Goal: Task Accomplishment & Management: Manage account settings

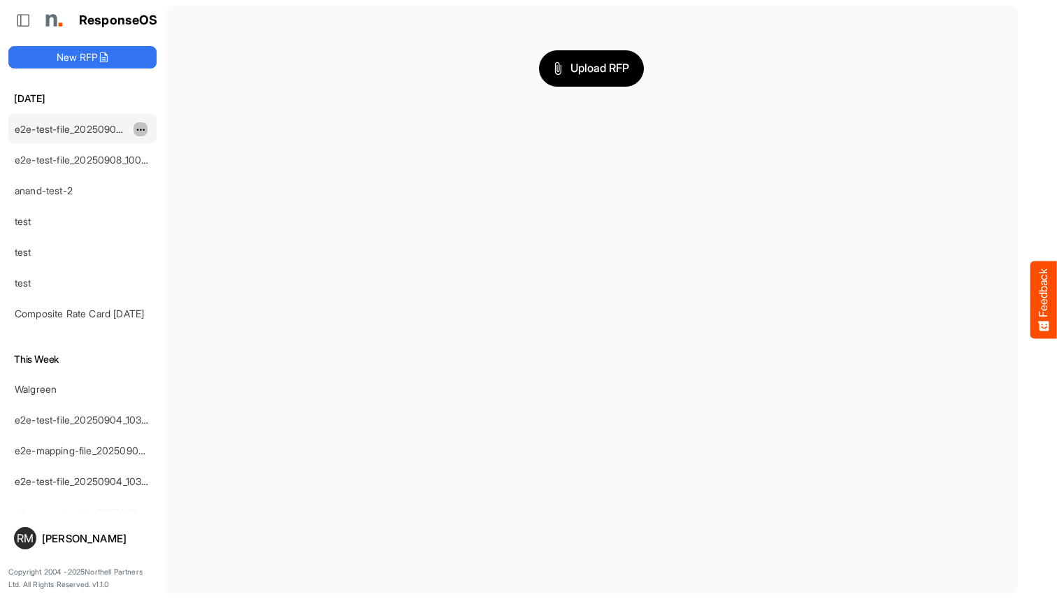
click at [141, 129] on span "dropdownbutton" at bounding box center [139, 130] width 7 height 10
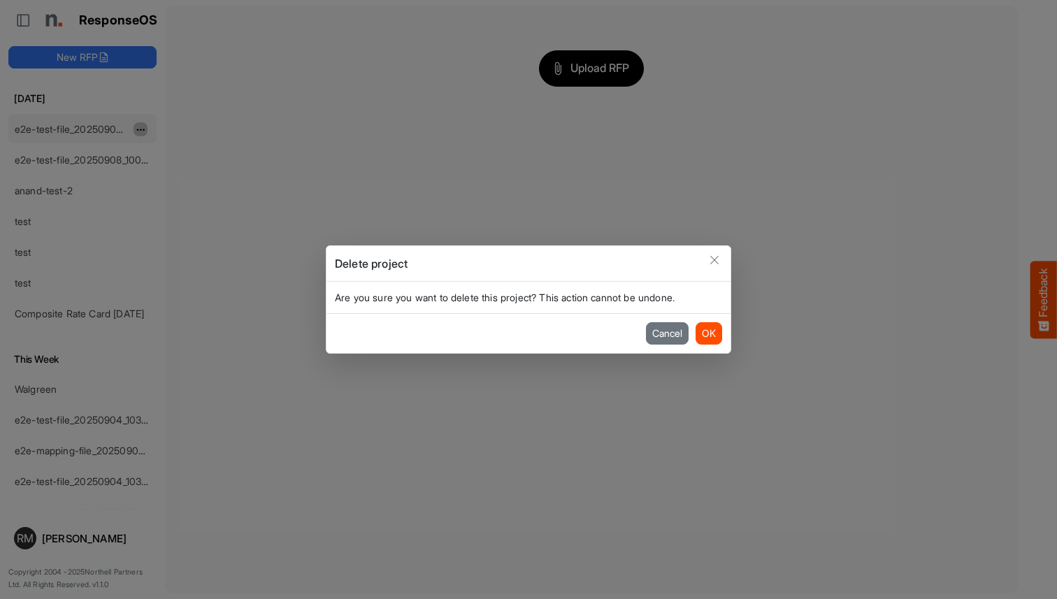
click at [708, 334] on button "OK" at bounding box center [709, 333] width 27 height 22
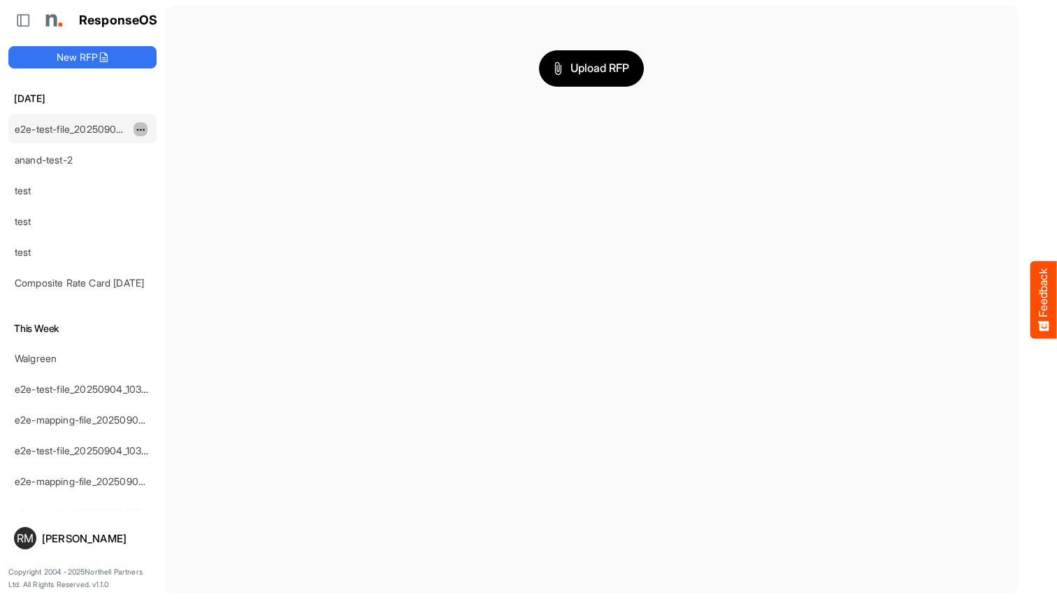
click at [141, 129] on span "dropdownbutton" at bounding box center [139, 130] width 7 height 10
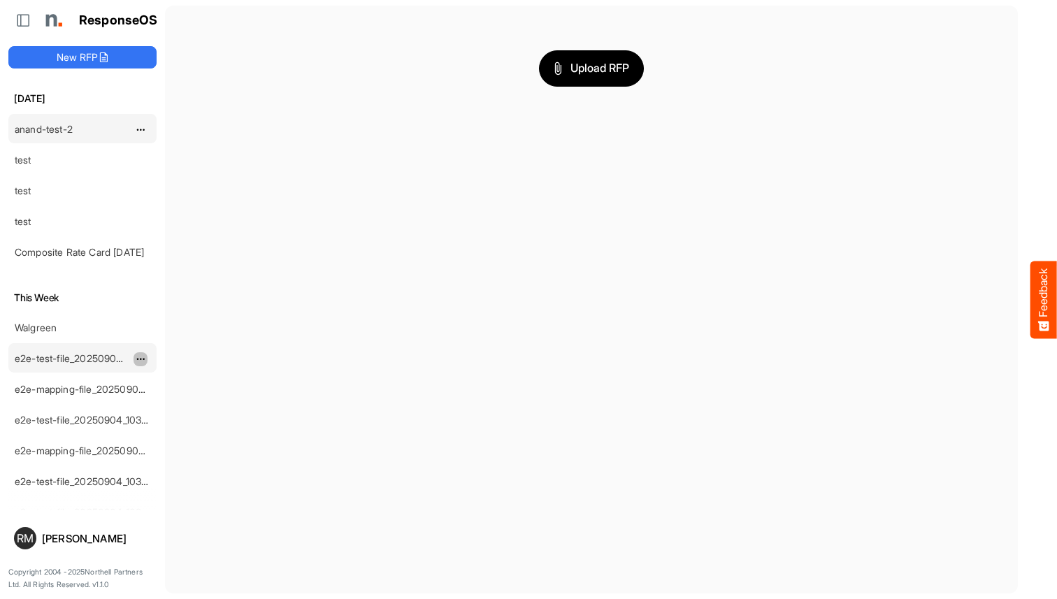
click at [141, 359] on span "dropdownbutton" at bounding box center [139, 360] width 7 height 10
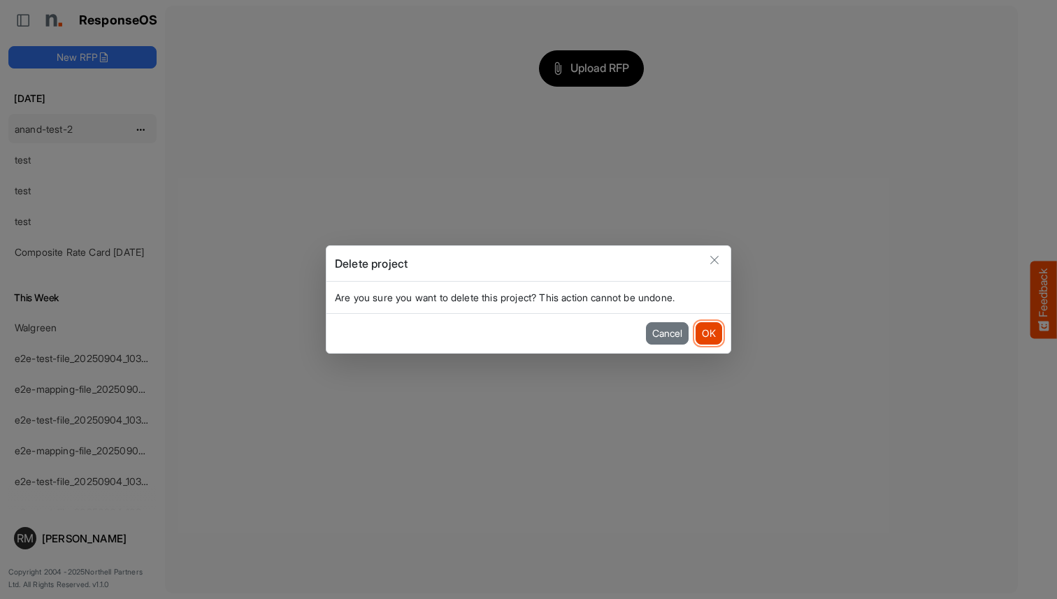
click at [708, 334] on button "OK" at bounding box center [709, 333] width 27 height 22
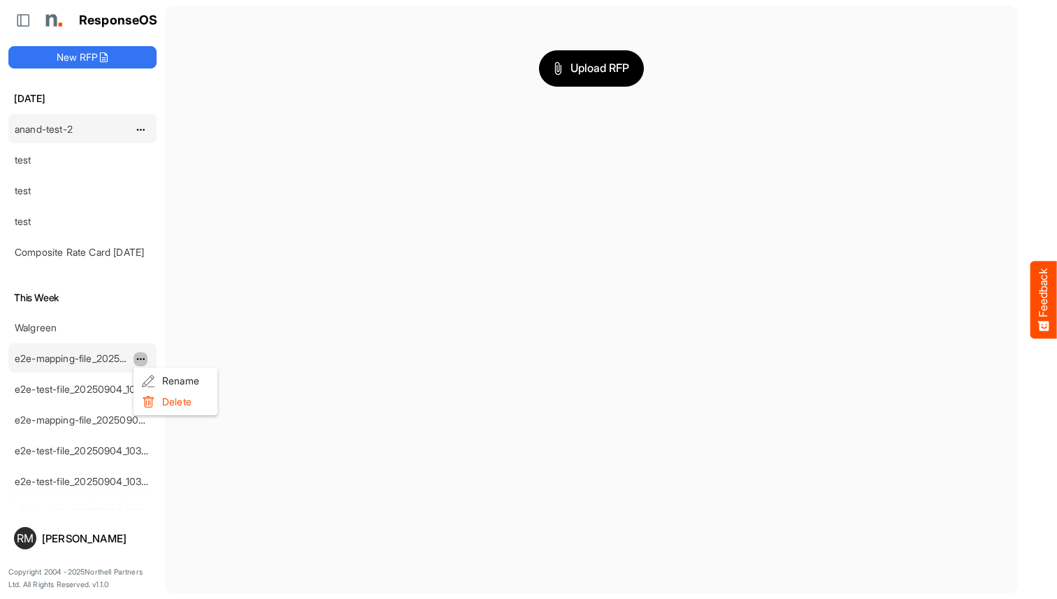
click at [176, 402] on li "Delete" at bounding box center [176, 402] width 84 height 21
click at [141, 359] on span "dropdownbutton" at bounding box center [139, 360] width 7 height 10
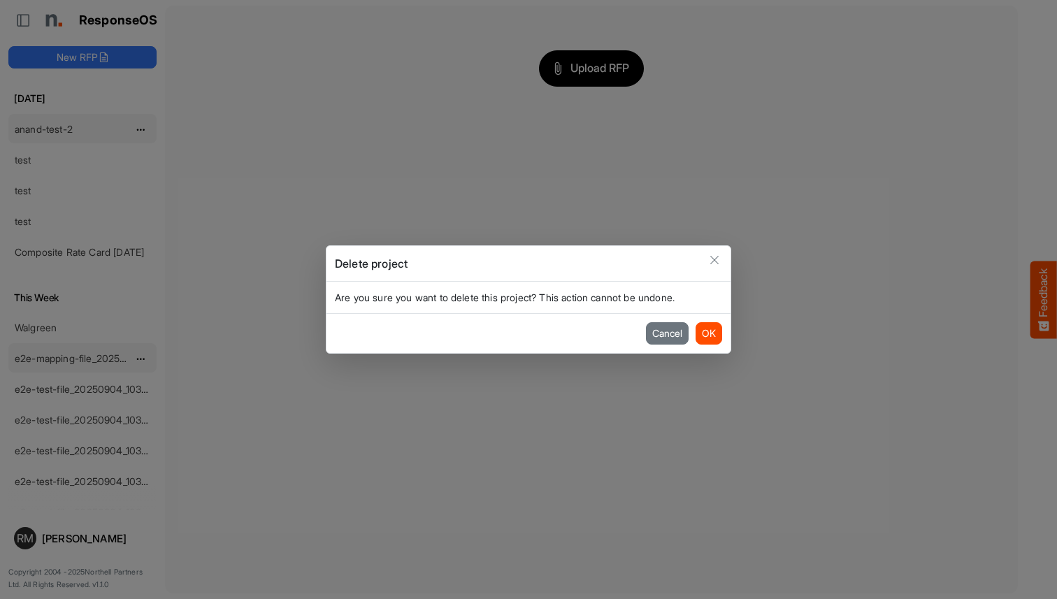
click at [708, 334] on button "OK" at bounding box center [709, 333] width 27 height 22
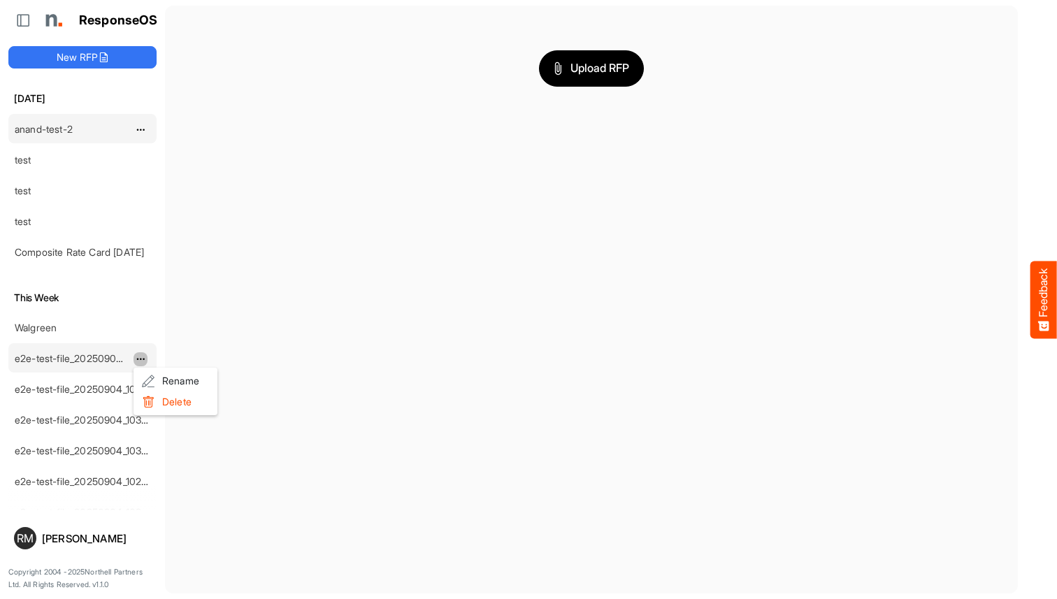
click at [176, 402] on li "Delete" at bounding box center [176, 402] width 84 height 21
click at [141, 359] on span "dropdownbutton" at bounding box center [139, 360] width 7 height 10
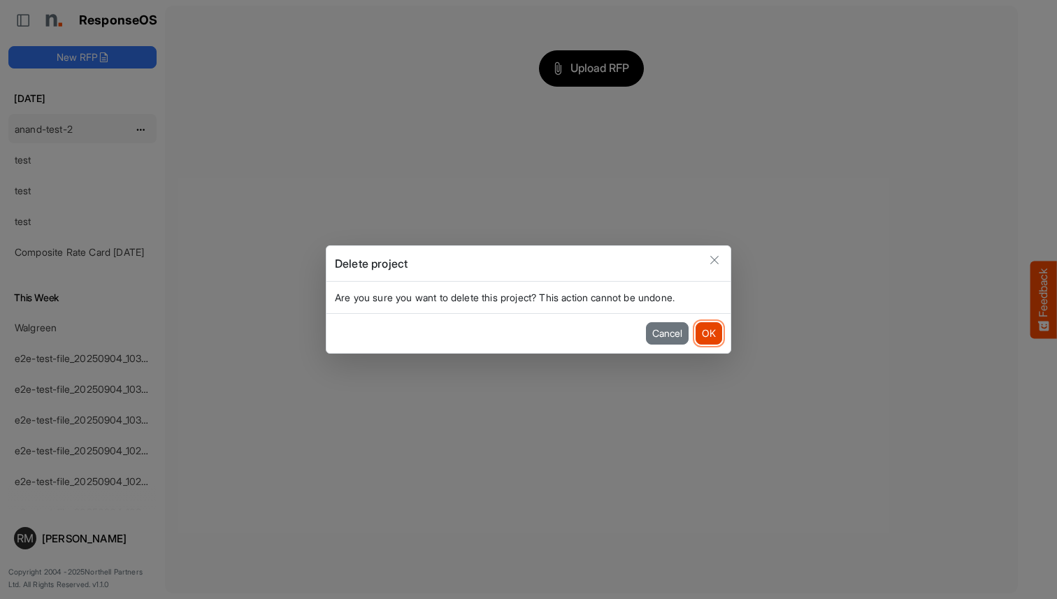
click at [708, 334] on button "OK" at bounding box center [709, 333] width 27 height 22
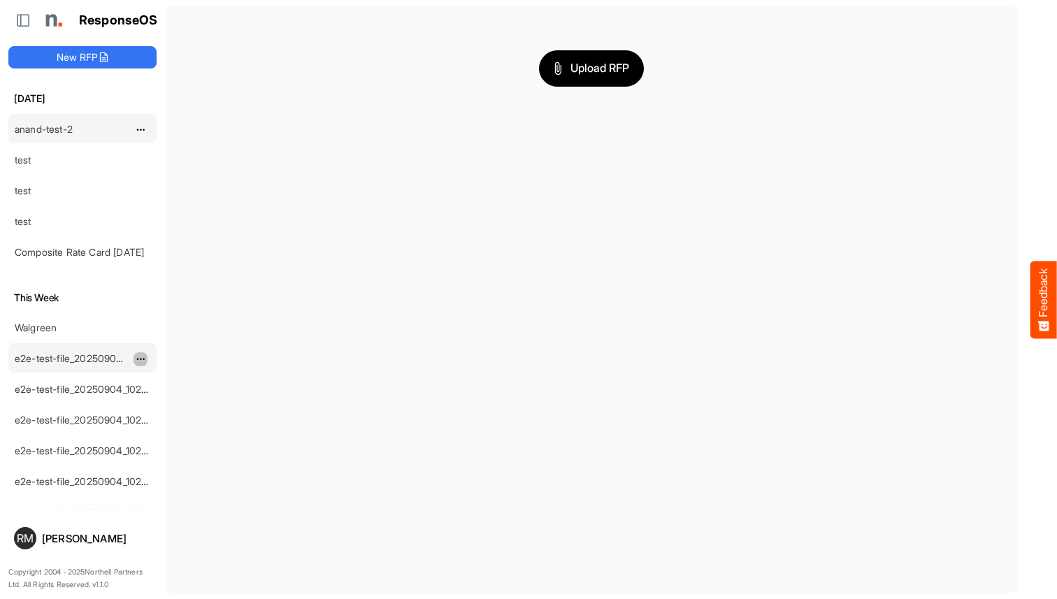
click at [141, 359] on span "dropdownbutton" at bounding box center [139, 360] width 7 height 10
click at [176, 402] on li "Delete" at bounding box center [176, 402] width 84 height 21
click at [141, 359] on span "dropdownbutton" at bounding box center [139, 360] width 7 height 10
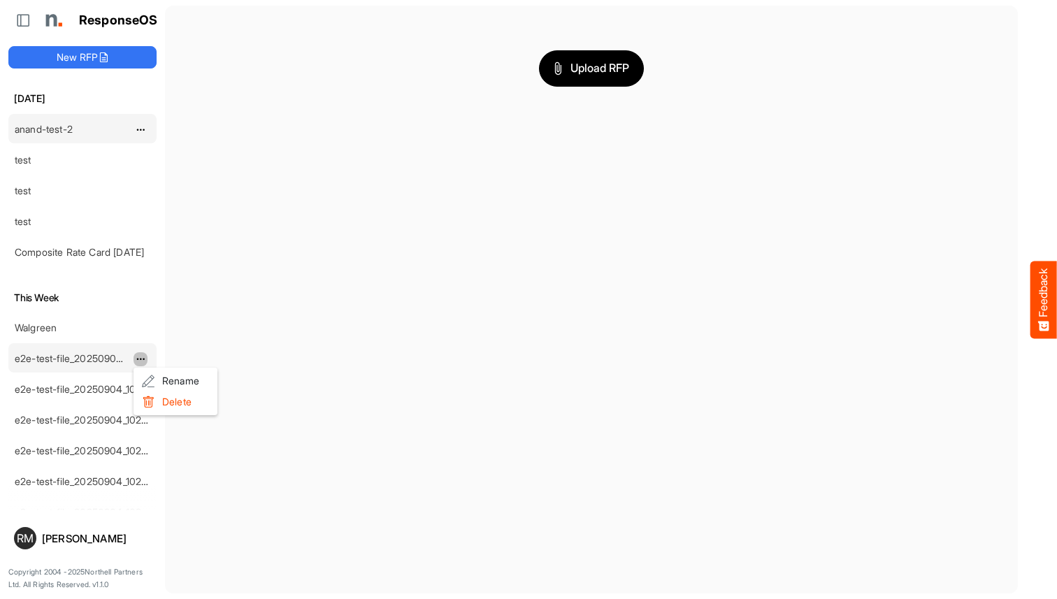
click at [176, 402] on li "Delete" at bounding box center [176, 402] width 84 height 21
click at [141, 359] on span "dropdownbutton" at bounding box center [139, 360] width 7 height 10
